Goal: Task Accomplishment & Management: Use online tool/utility

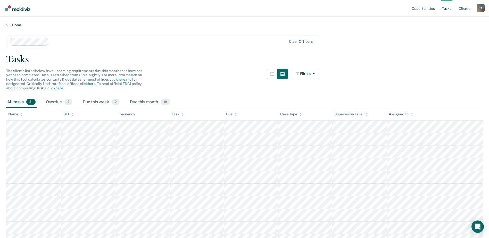
click at [19, 24] on link "Home" at bounding box center [244, 25] width 477 height 5
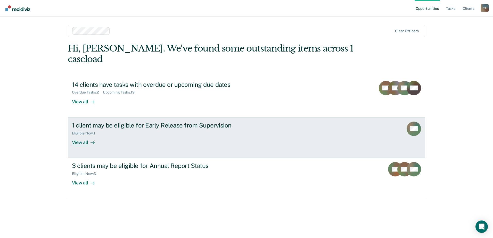
click at [74, 135] on div "View all" at bounding box center [86, 140] width 29 height 10
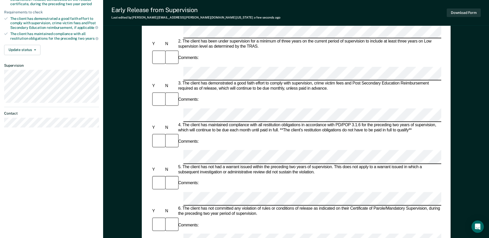
scroll to position [103, 0]
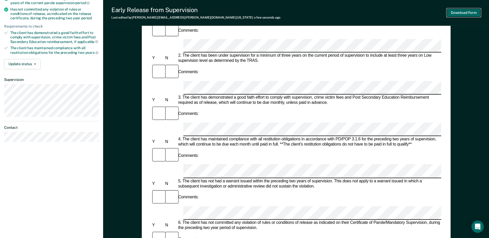
click at [245, 12] on button "Download Form" at bounding box center [464, 13] width 34 height 9
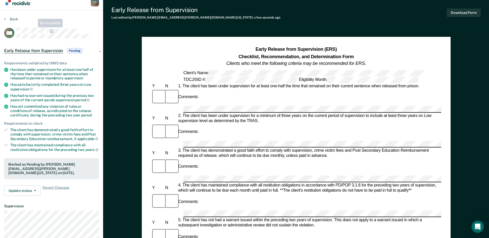
scroll to position [0, 0]
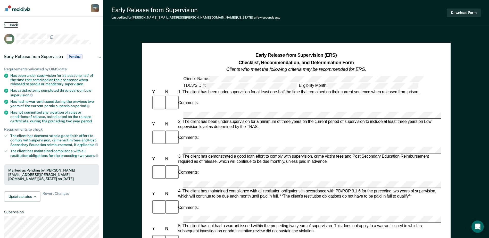
click at [9, 23] on button "Back" at bounding box center [11, 25] width 14 height 5
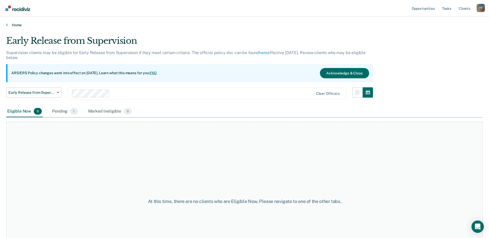
click at [14, 25] on link "Home" at bounding box center [244, 25] width 477 height 5
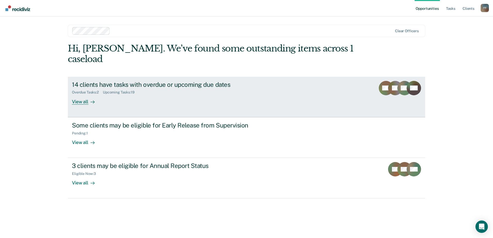
click at [85, 95] on div "View all" at bounding box center [86, 100] width 29 height 10
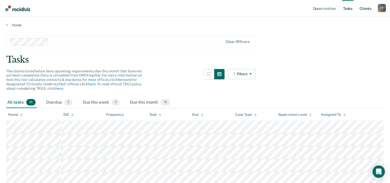
click at [365, 8] on link "Client s" at bounding box center [366, 8] width 14 height 17
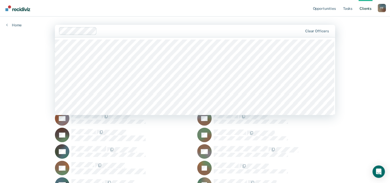
click at [214, 35] on div "Clear officers" at bounding box center [195, 31] width 280 height 12
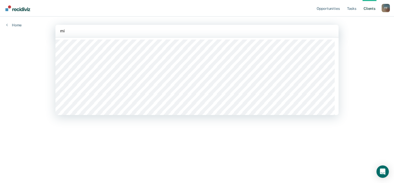
type input "m"
click at [18, 26] on link "Home" at bounding box center [13, 25] width 15 height 5
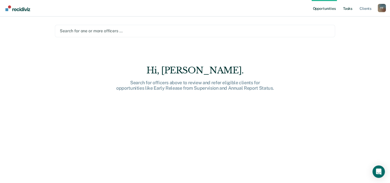
click at [347, 9] on link "Tasks" at bounding box center [347, 8] width 11 height 17
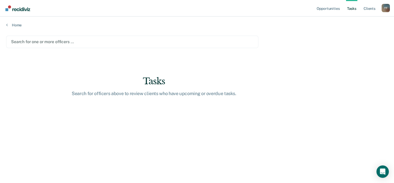
click at [371, 9] on link "Client s" at bounding box center [370, 8] width 14 height 17
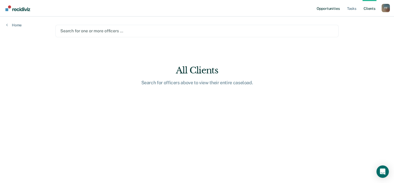
click at [335, 10] on link "Opportunities" at bounding box center [328, 8] width 25 height 17
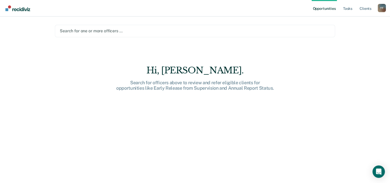
click at [19, 16] on nav "Opportunities Tasks Client s Tiffany Thomas T T Profile How it works Log Out" at bounding box center [195, 8] width 390 height 17
click at [17, 12] on link "Main navigation" at bounding box center [18, 8] width 28 height 9
click at [331, 9] on link "Opportunities" at bounding box center [324, 8] width 25 height 17
click at [371, 9] on link "Client s" at bounding box center [366, 8] width 14 height 17
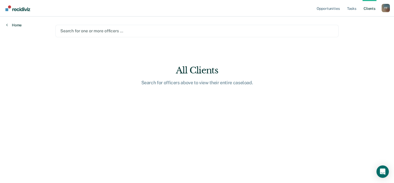
click at [19, 26] on link "Home" at bounding box center [13, 25] width 15 height 5
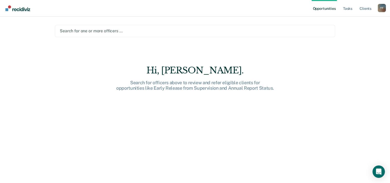
scroll to position [7, 0]
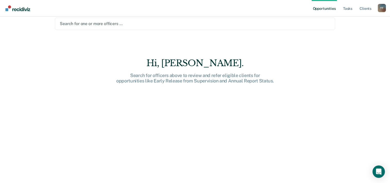
click at [349, 11] on link "Tasks" at bounding box center [347, 8] width 11 height 17
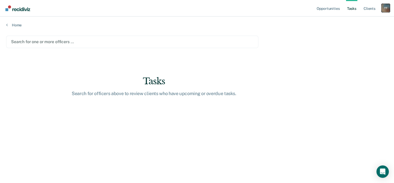
click at [384, 10] on div "T T" at bounding box center [386, 8] width 8 height 8
click at [355, 20] on link "Profile" at bounding box center [365, 21] width 42 height 4
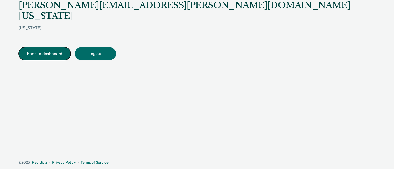
click at [33, 47] on button "Back to dashboard" at bounding box center [45, 53] width 52 height 13
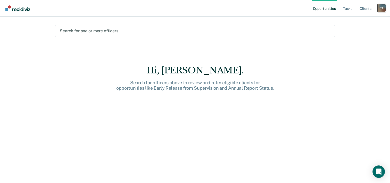
click at [380, 11] on div "T T" at bounding box center [382, 8] width 8 height 8
click at [357, 36] on link "Log Out" at bounding box center [362, 34] width 42 height 4
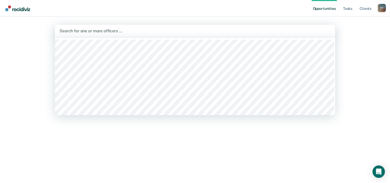
click at [91, 27] on div "Search for one or more officers …" at bounding box center [195, 30] width 272 height 7
click at [363, 10] on link "Client s" at bounding box center [366, 8] width 14 height 17
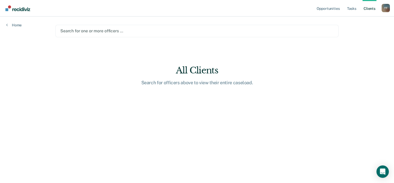
click at [181, 34] on div "Search for one or more officers …" at bounding box center [197, 30] width 275 height 7
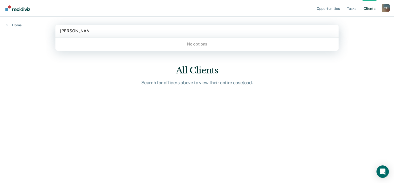
type input "Michael martin"
click at [212, 45] on div "No options" at bounding box center [196, 43] width 283 height 9
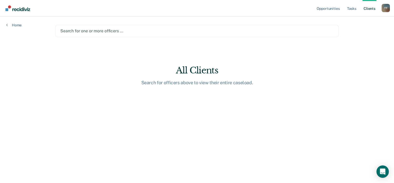
click at [366, 8] on link "Client s" at bounding box center [370, 8] width 14 height 17
click at [355, 10] on link "Tasks" at bounding box center [351, 8] width 11 height 17
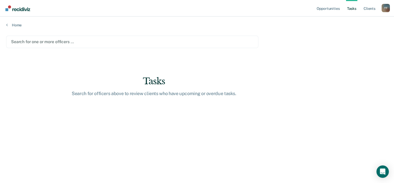
click at [13, 27] on main "Search for one or more officers … Tasks Search for officers above to review cli…" at bounding box center [197, 104] width 394 height 154
click at [18, 24] on link "Home" at bounding box center [197, 25] width 382 height 5
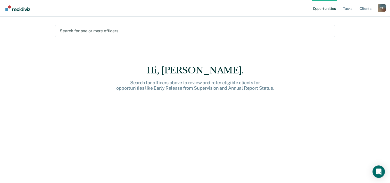
click at [18, 13] on nav "Opportunities Tasks Client s Tiffany Thomas T T Profile How it works Log Out" at bounding box center [195, 8] width 390 height 17
click at [20, 7] on img "Main navigation" at bounding box center [18, 8] width 25 height 6
drag, startPoint x: 20, startPoint y: 7, endPoint x: 385, endPoint y: 6, distance: 365.4
click at [385, 6] on div "T T" at bounding box center [382, 8] width 8 height 8
click at [346, 35] on link "Log Out" at bounding box center [362, 34] width 42 height 4
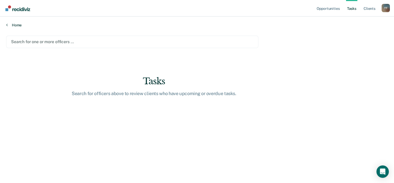
click at [21, 26] on link "Home" at bounding box center [197, 25] width 382 height 5
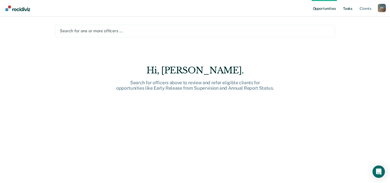
click at [353, 10] on link "Tasks" at bounding box center [347, 8] width 11 height 17
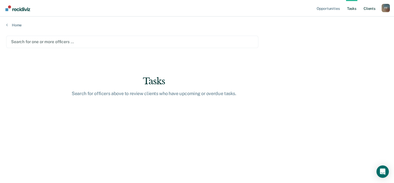
click at [366, 9] on link "Client s" at bounding box center [370, 8] width 14 height 17
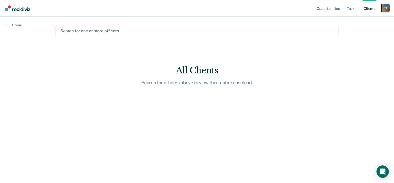
click at [384, 9] on div "T T" at bounding box center [386, 8] width 8 height 8
click at [350, 22] on link "Profile" at bounding box center [365, 21] width 42 height 4
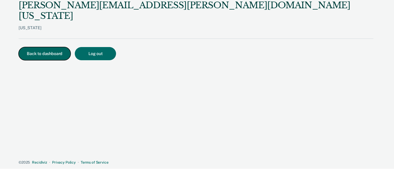
click at [46, 47] on button "Back to dashboard" at bounding box center [45, 53] width 52 height 13
